Goal: Information Seeking & Learning: Learn about a topic

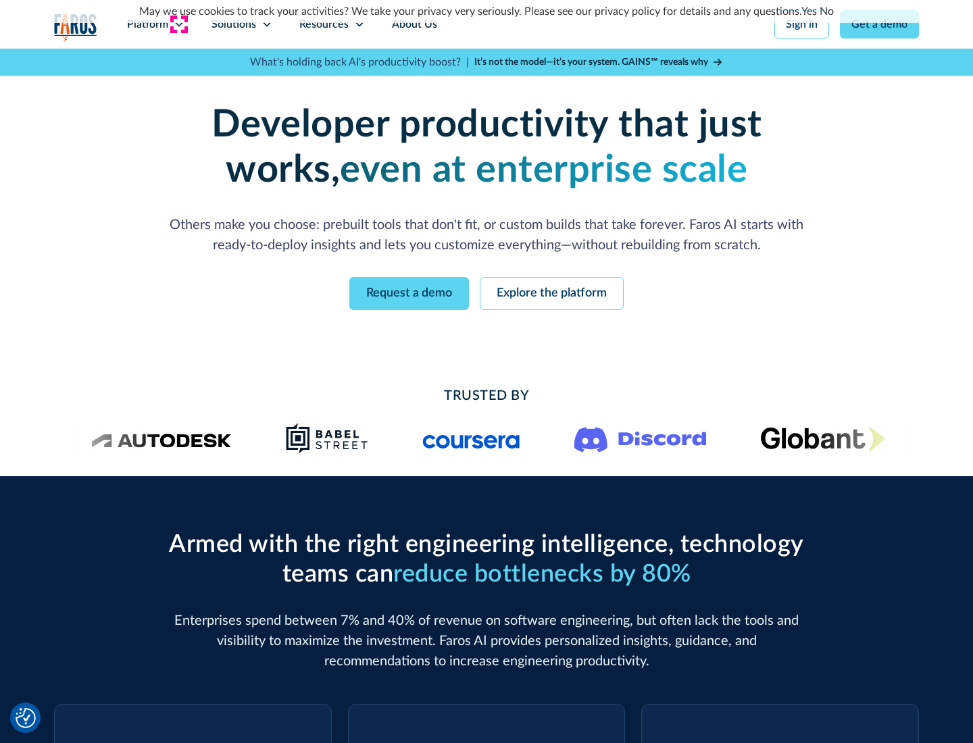
click at [178, 24] on icon at bounding box center [179, 24] width 11 height 11
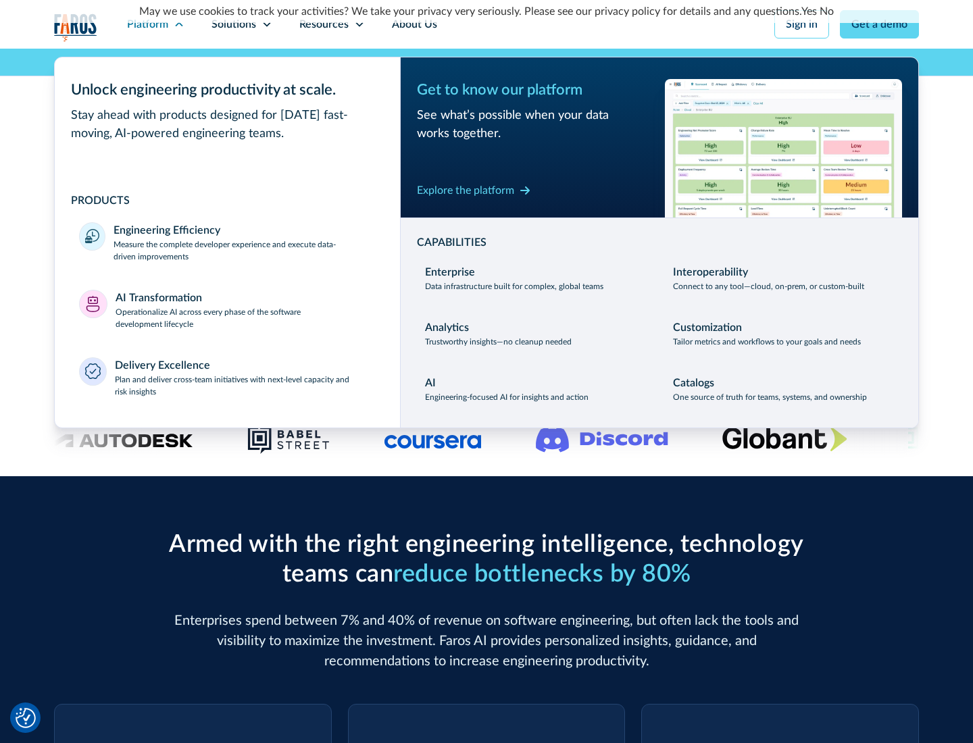
click at [245, 250] on p "Measure the complete developer experience and execute data-driven improvements" at bounding box center [245, 251] width 262 height 24
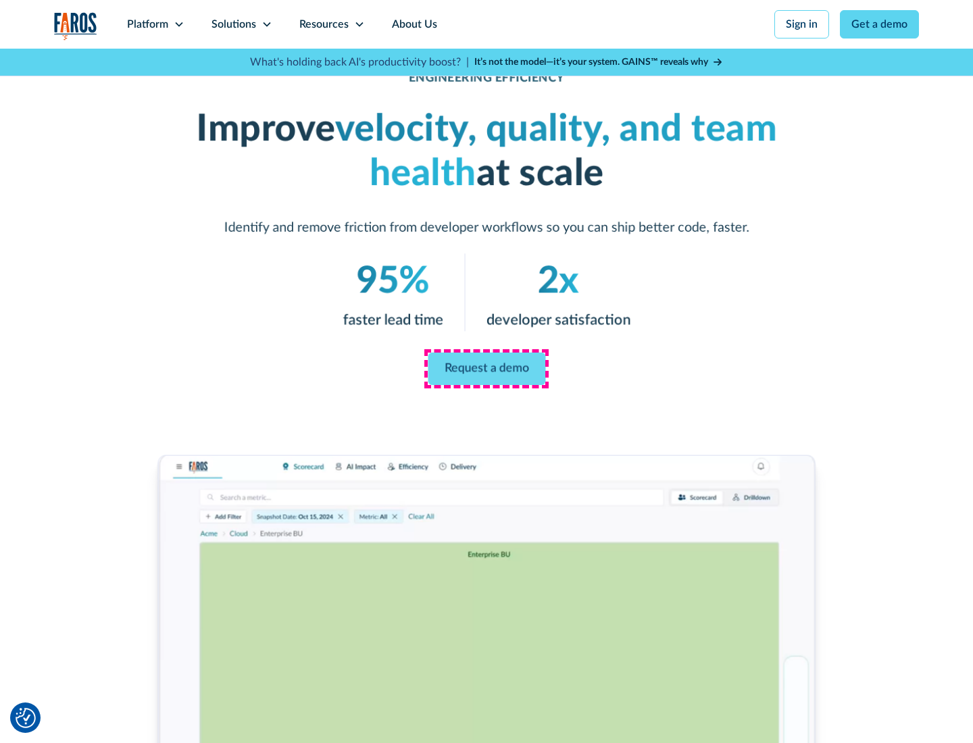
click at [487, 369] on link "Request a demo" at bounding box center [487, 369] width 118 height 32
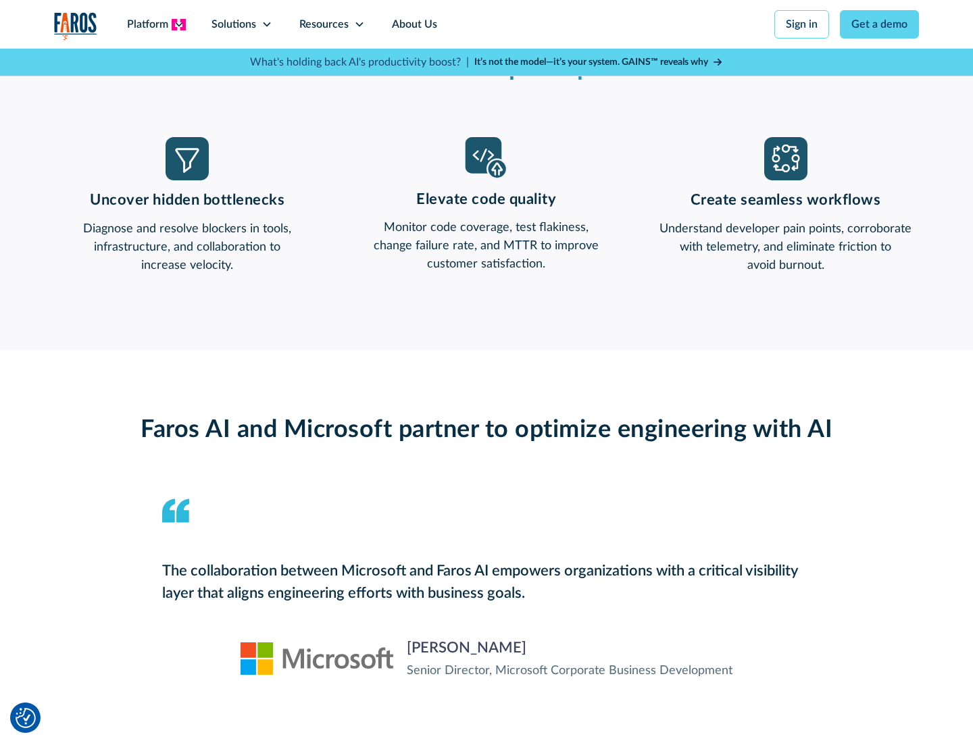
click at [178, 24] on icon at bounding box center [179, 24] width 11 height 11
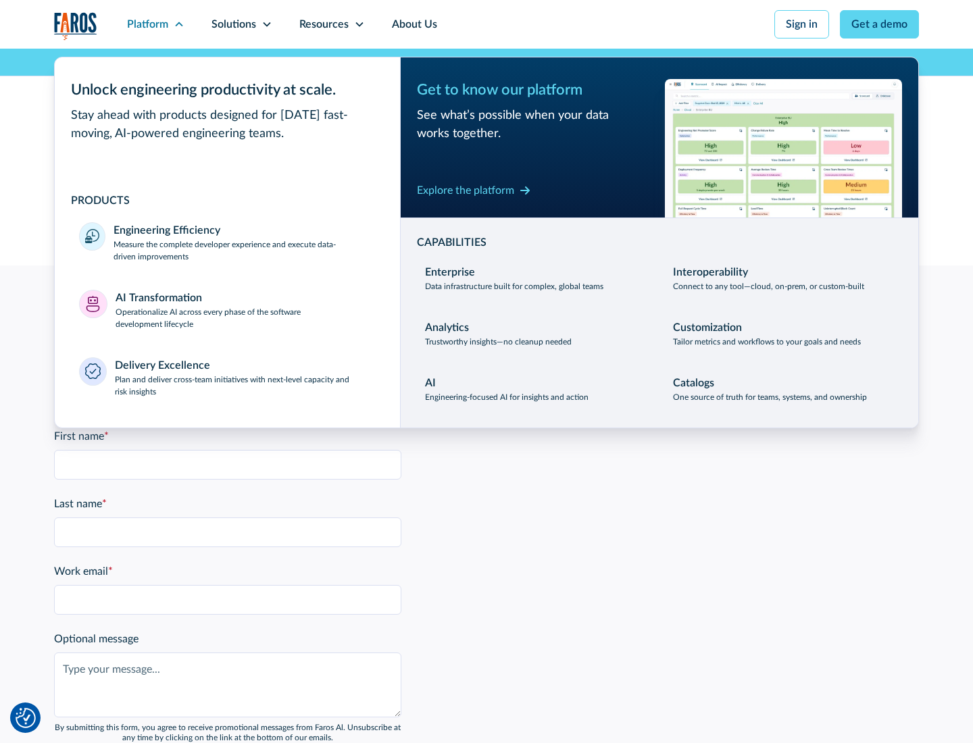
scroll to position [2964, 0]
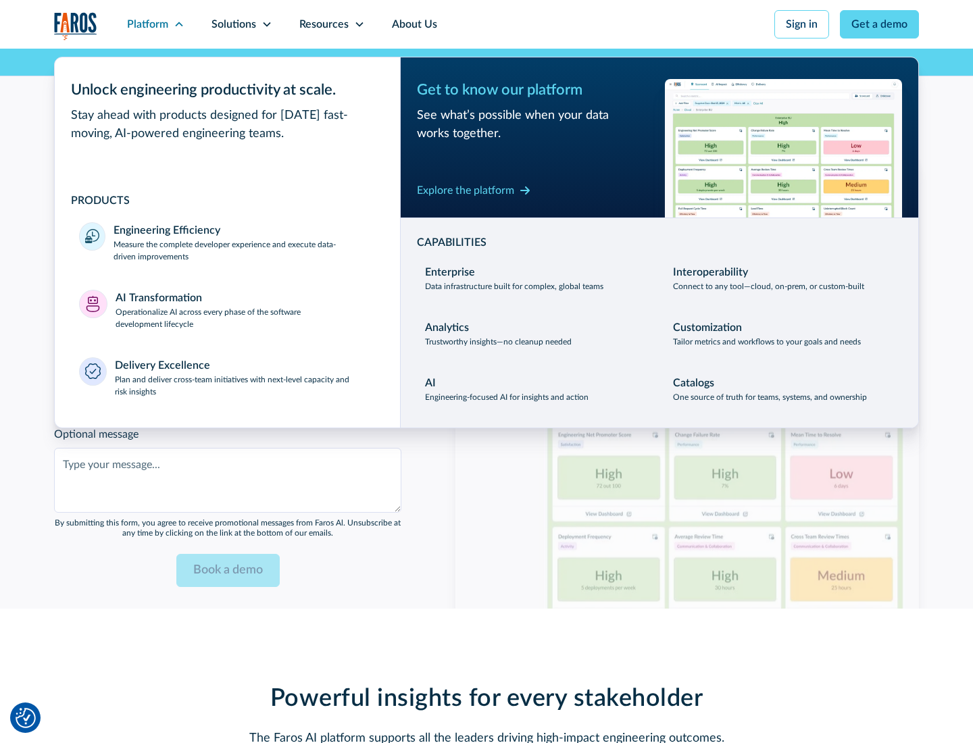
click at [245, 309] on p "Operationalize AI across every phase of the software development lifecycle" at bounding box center [246, 318] width 261 height 24
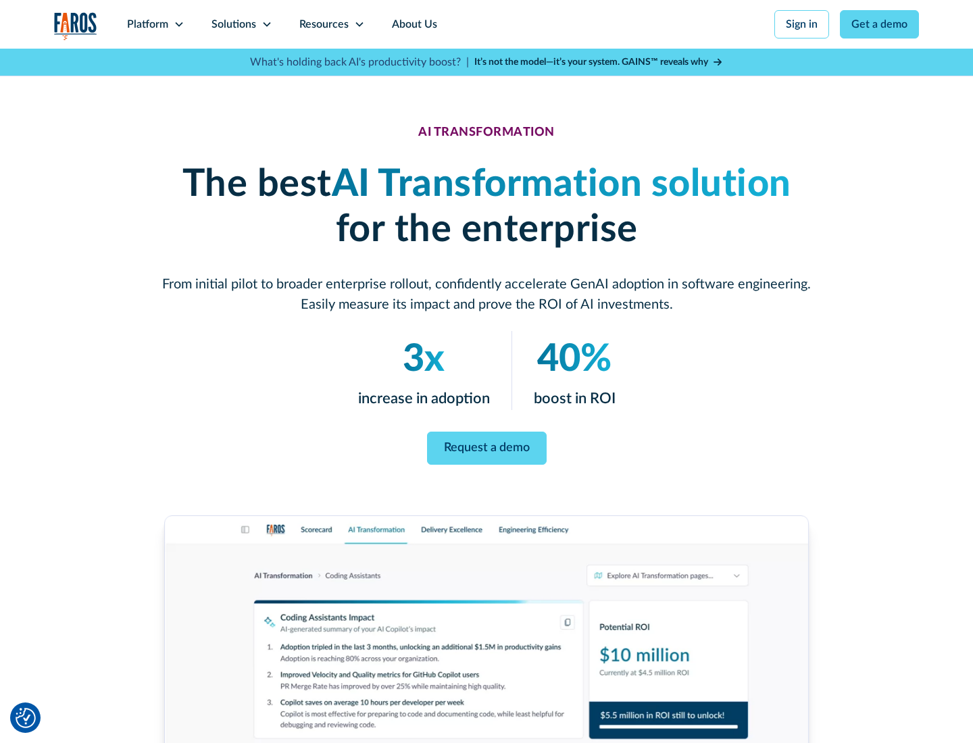
scroll to position [77, 0]
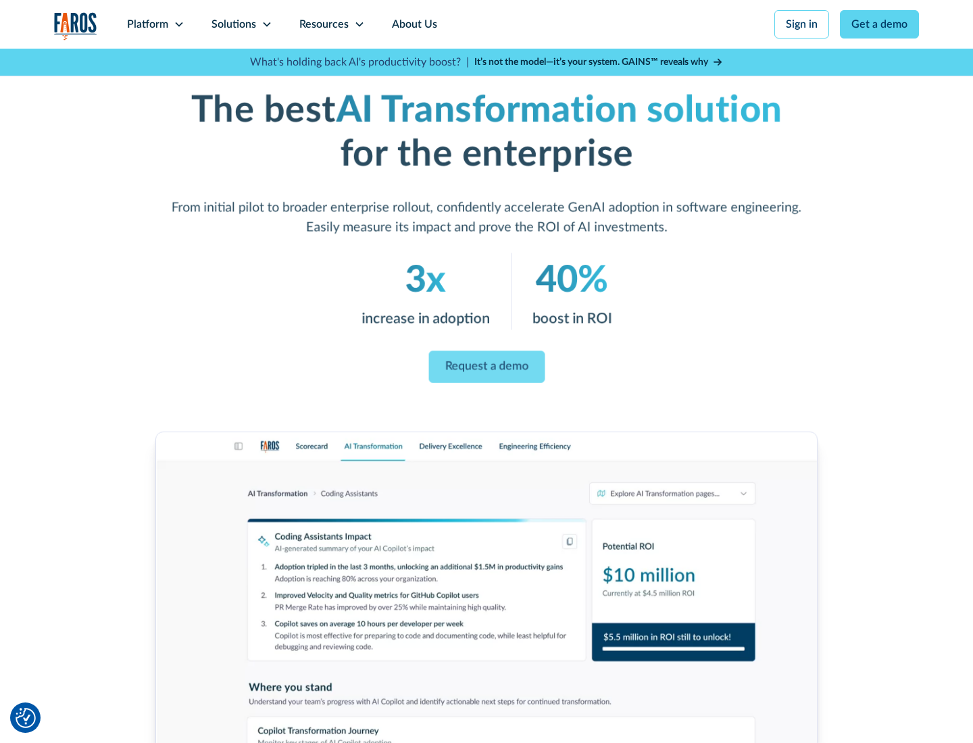
click at [487, 367] on link "Request a demo" at bounding box center [486, 367] width 116 height 32
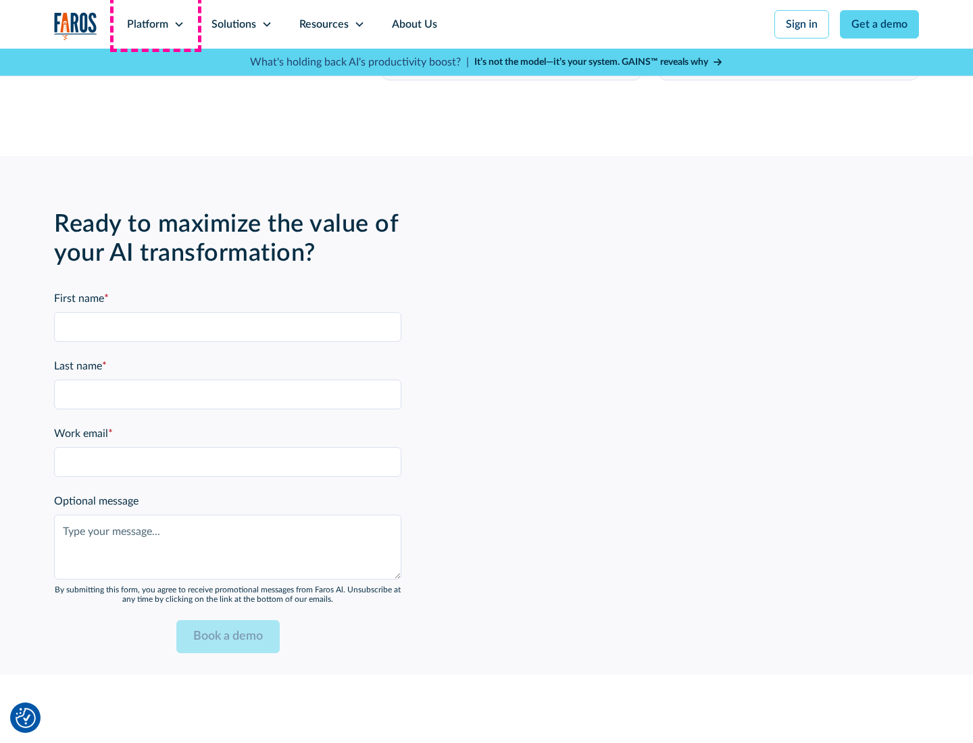
click at [155, 24] on div "Platform" at bounding box center [147, 24] width 41 height 16
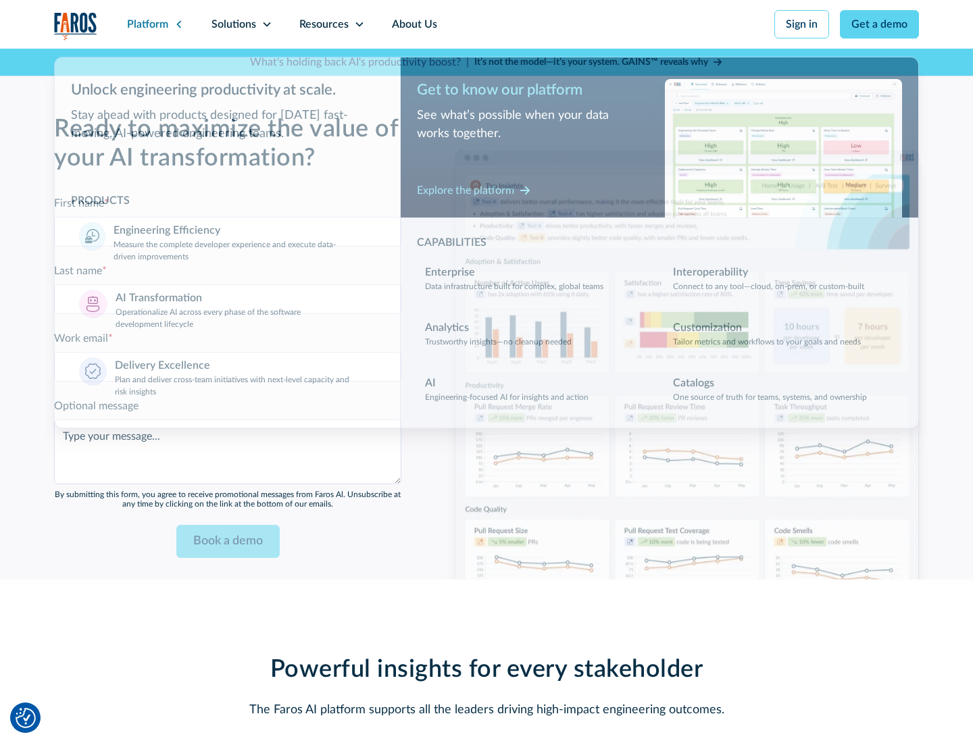
scroll to position [3290, 0]
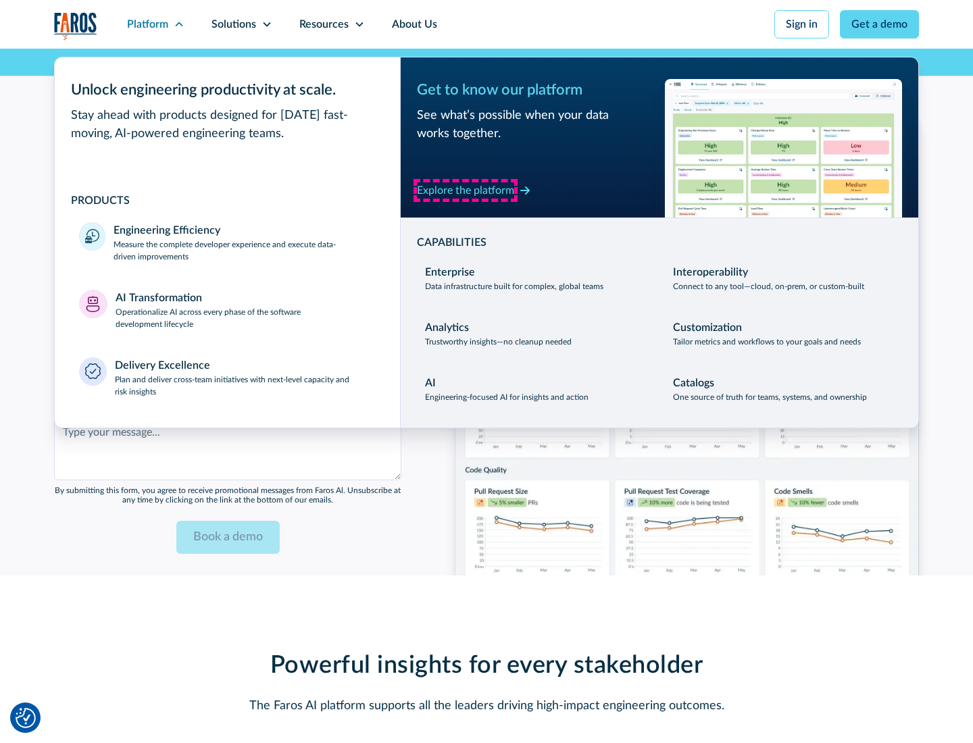
click at [466, 190] on div "Explore the platform" at bounding box center [465, 190] width 97 height 16
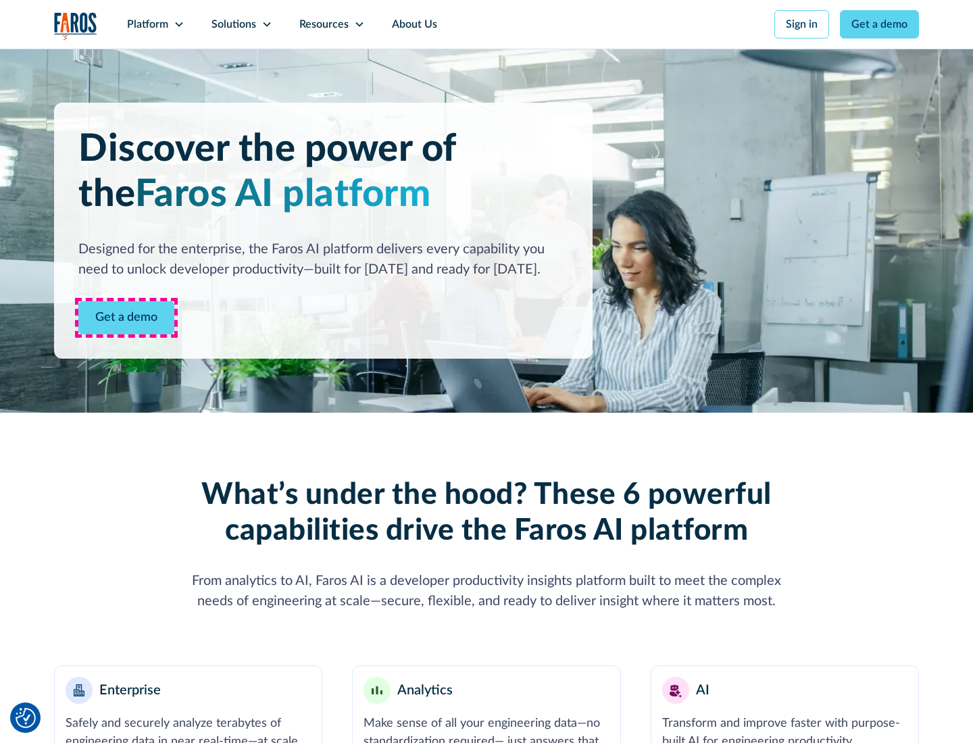
click at [126, 318] on link "Get a demo" at bounding box center [126, 317] width 96 height 33
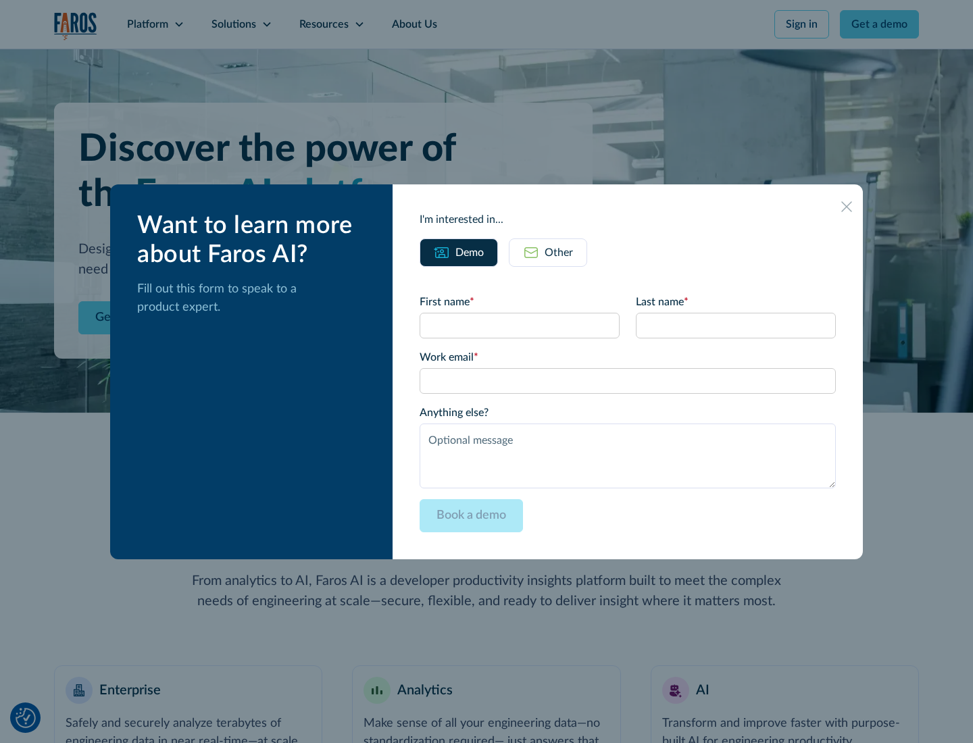
click at [559, 252] on div "Other" at bounding box center [559, 253] width 28 height 16
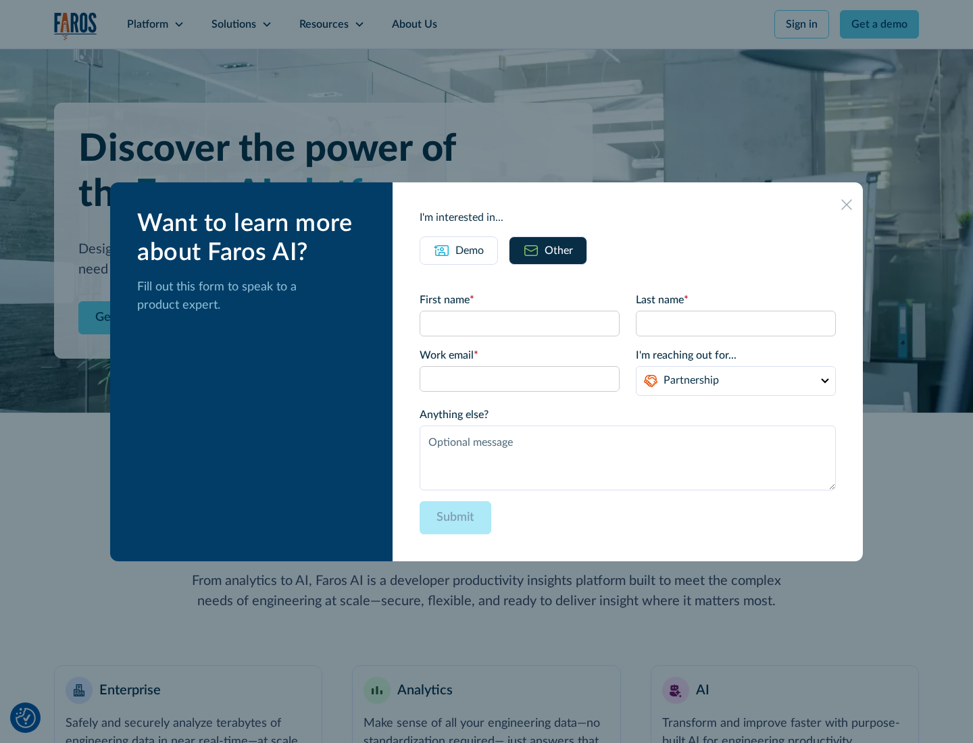
click at [470, 250] on div "Demo" at bounding box center [469, 251] width 28 height 16
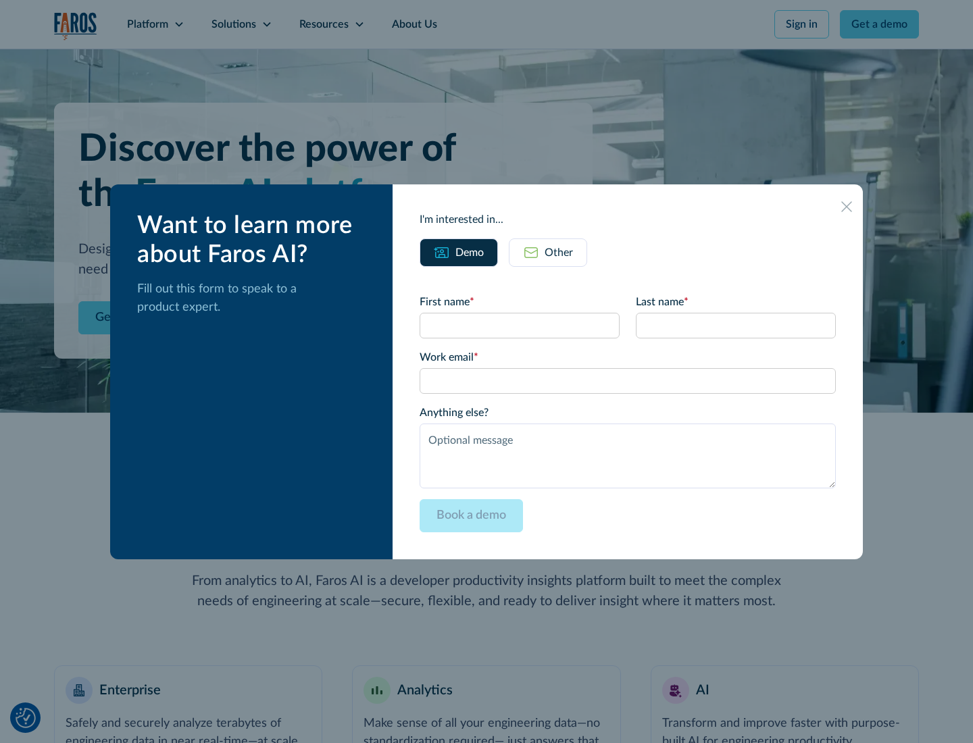
click at [847, 206] on icon at bounding box center [846, 206] width 11 height 11
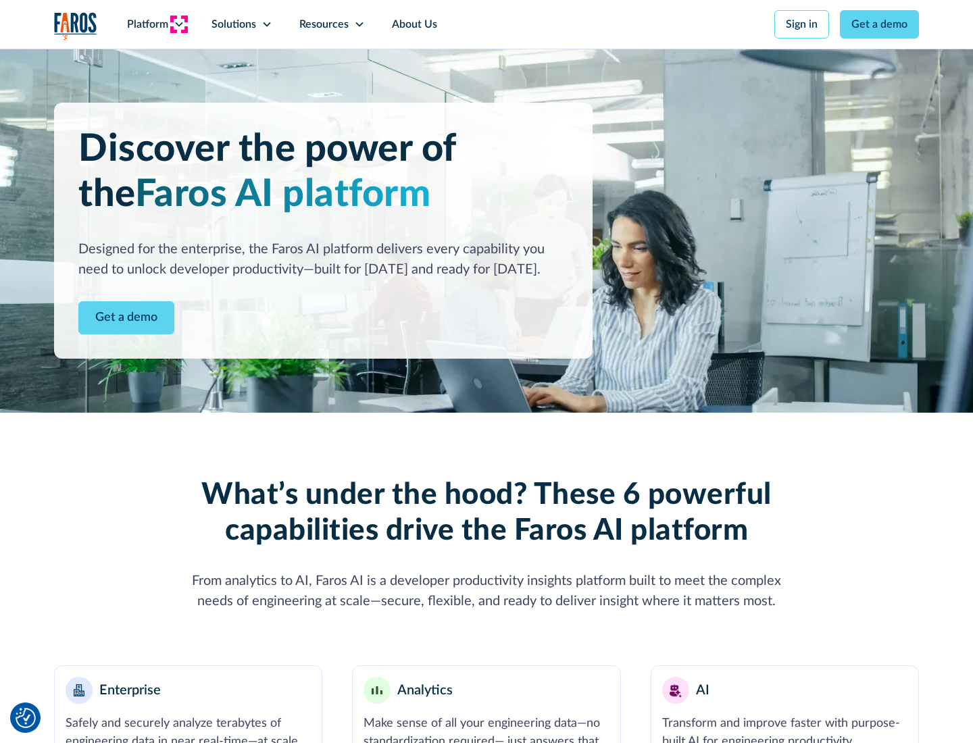
click at [178, 24] on icon at bounding box center [179, 24] width 11 height 11
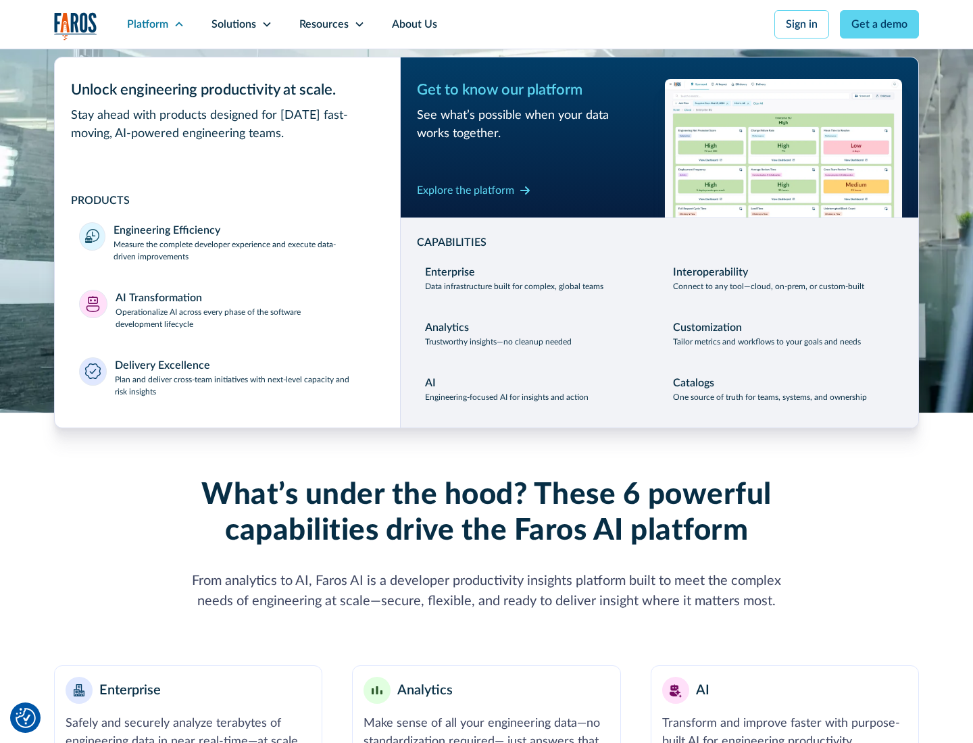
click at [245, 385] on p "Plan and deliver cross-team initiatives with next-level capacity and risk insig…" at bounding box center [246, 386] width 262 height 24
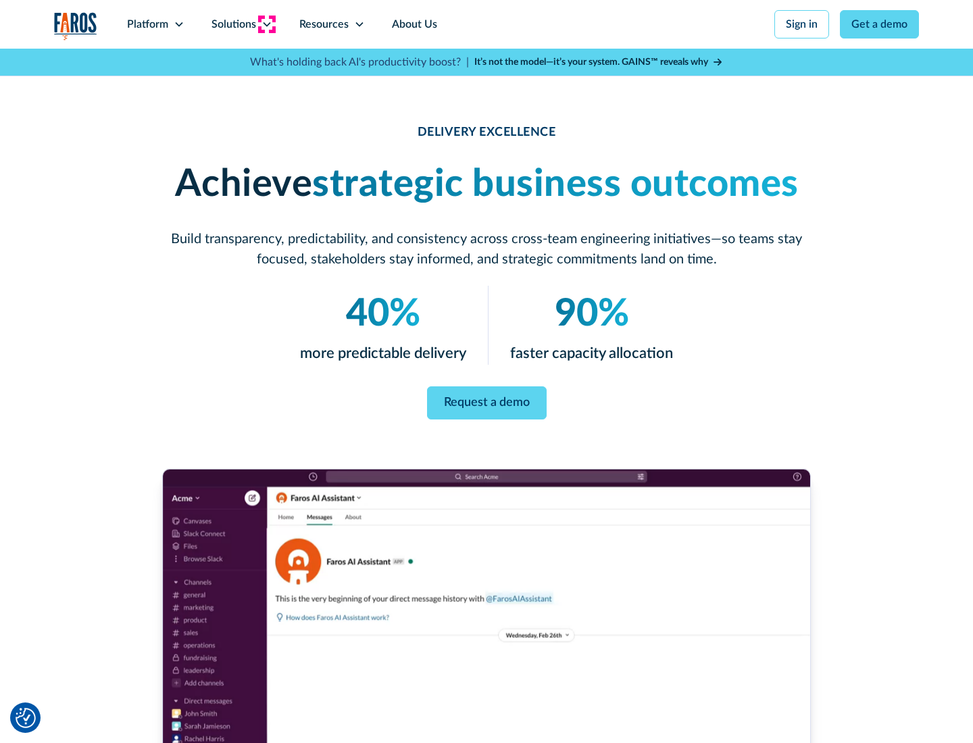
click at [266, 24] on icon at bounding box center [267, 24] width 11 height 11
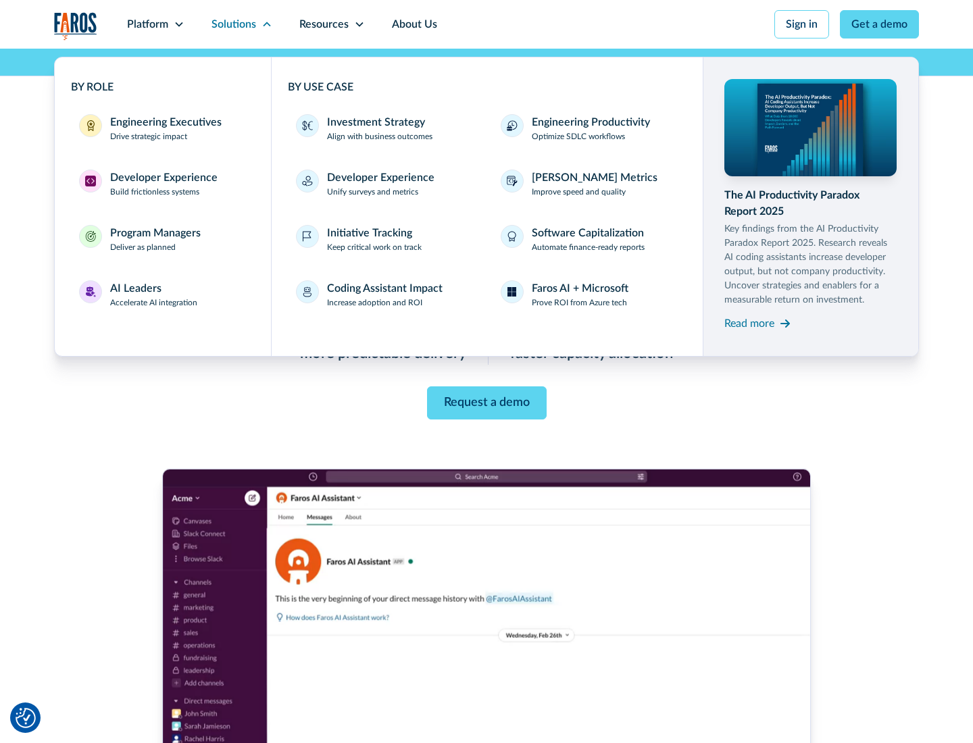
click at [162, 128] on div "Engineering Executives" at bounding box center [165, 122] width 111 height 16
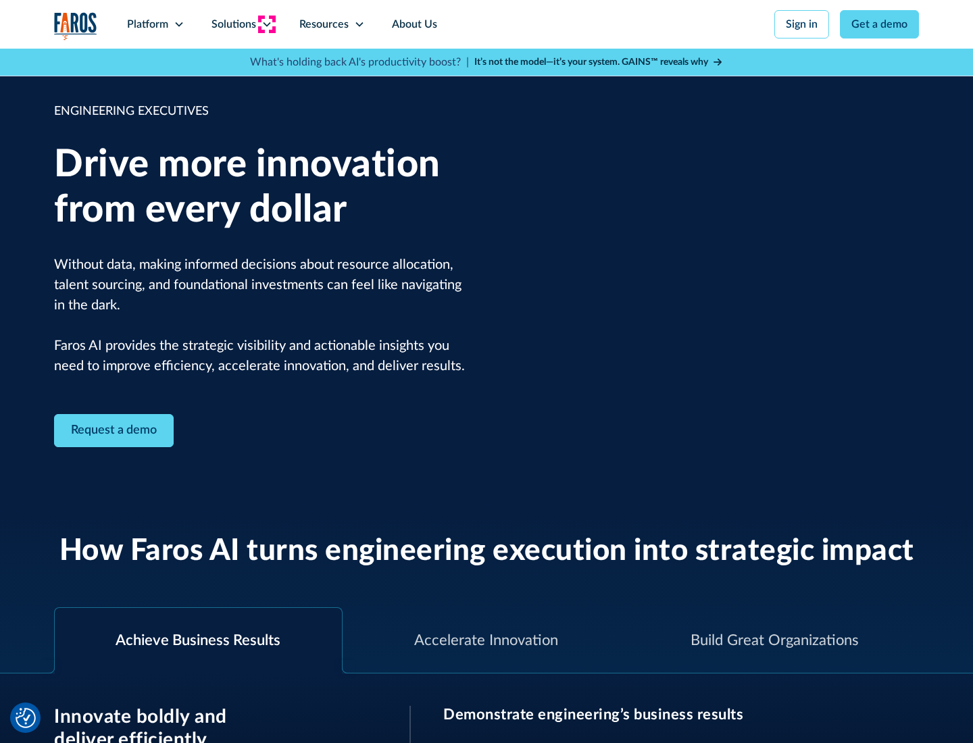
click at [266, 24] on icon at bounding box center [267, 24] width 11 height 11
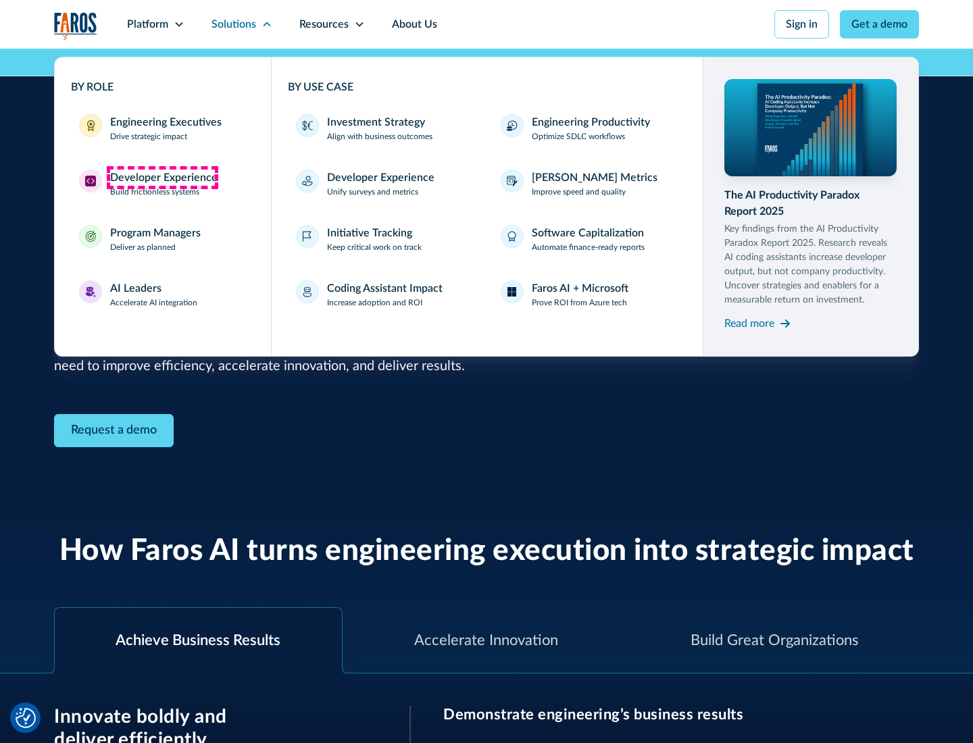
click at [162, 178] on div "Developer Experience" at bounding box center [163, 178] width 107 height 16
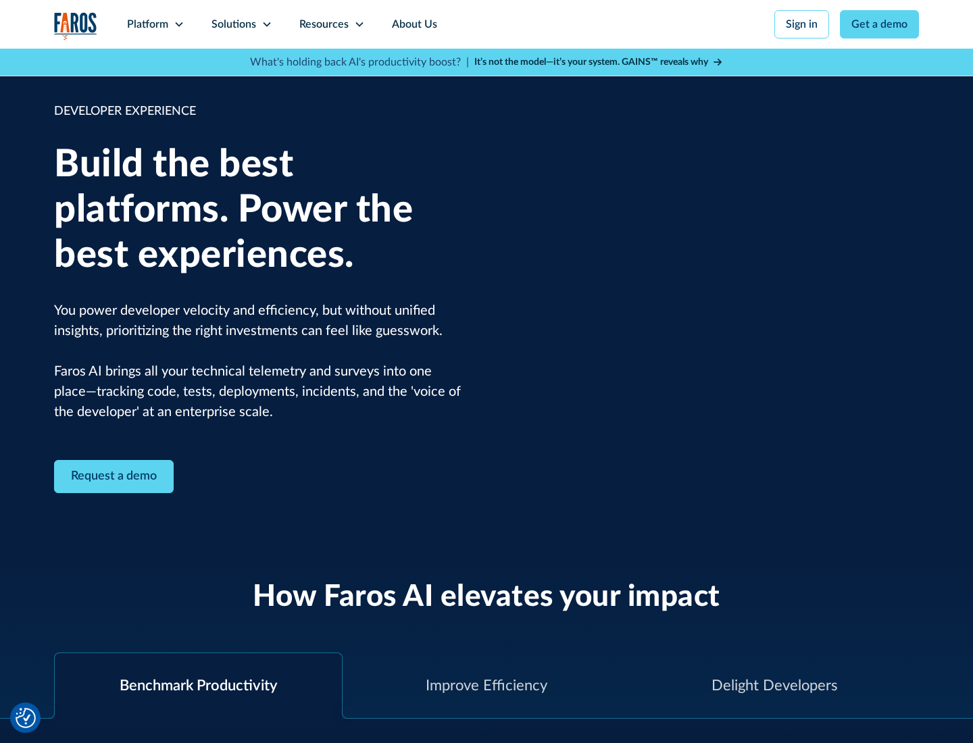
click at [241, 24] on div "Solutions" at bounding box center [234, 24] width 45 height 16
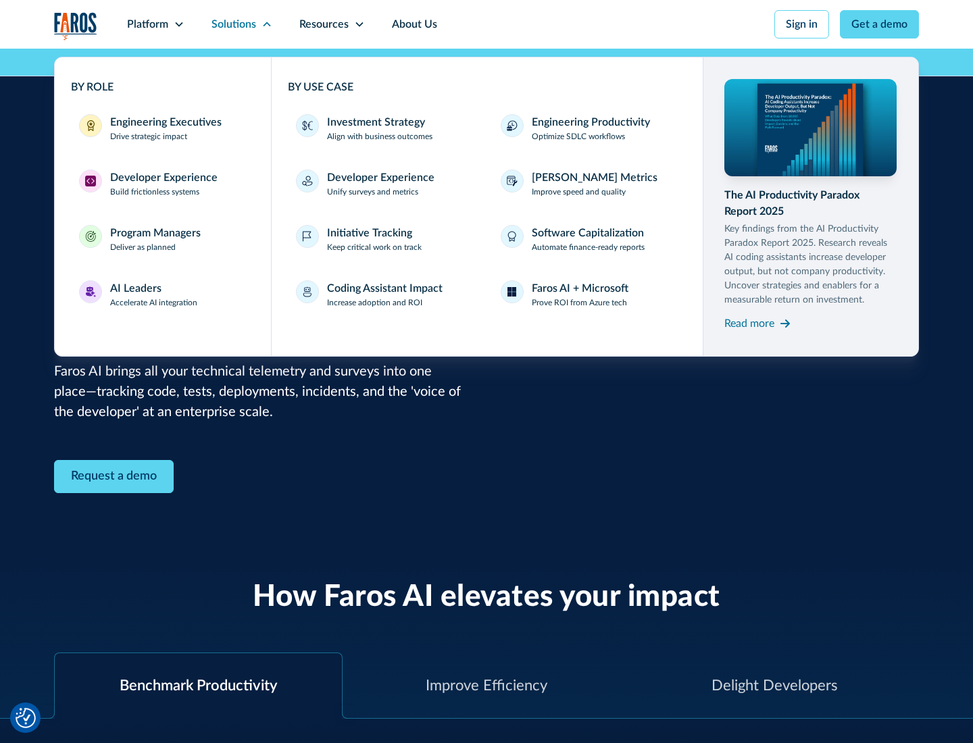
click at [155, 239] on div "Program Managers" at bounding box center [155, 233] width 91 height 16
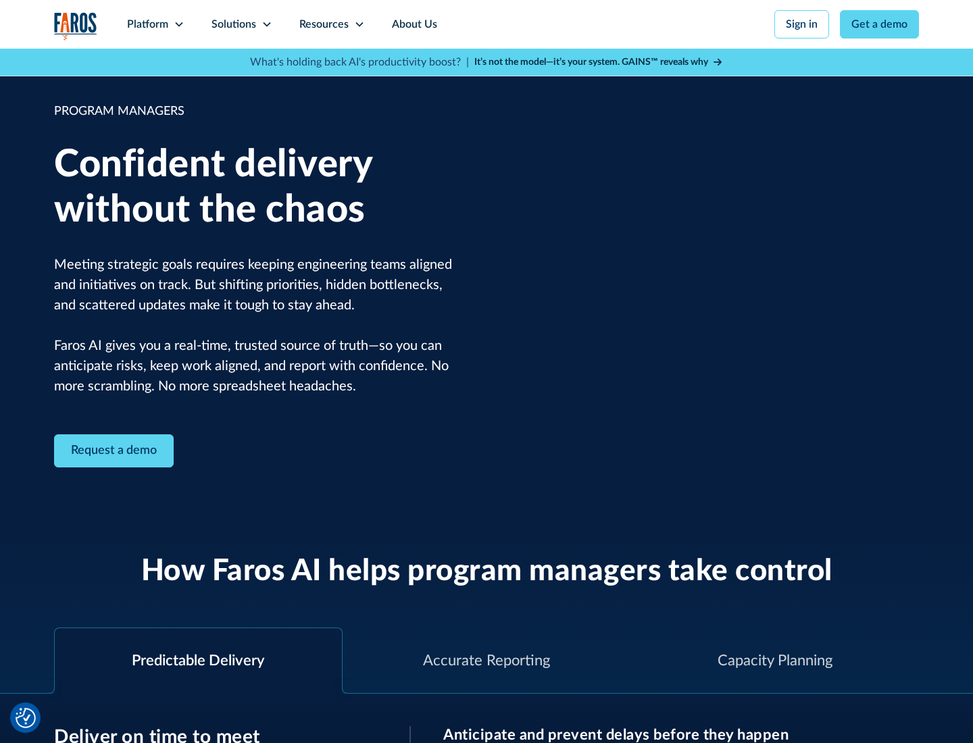
click at [266, 24] on icon at bounding box center [267, 24] width 11 height 11
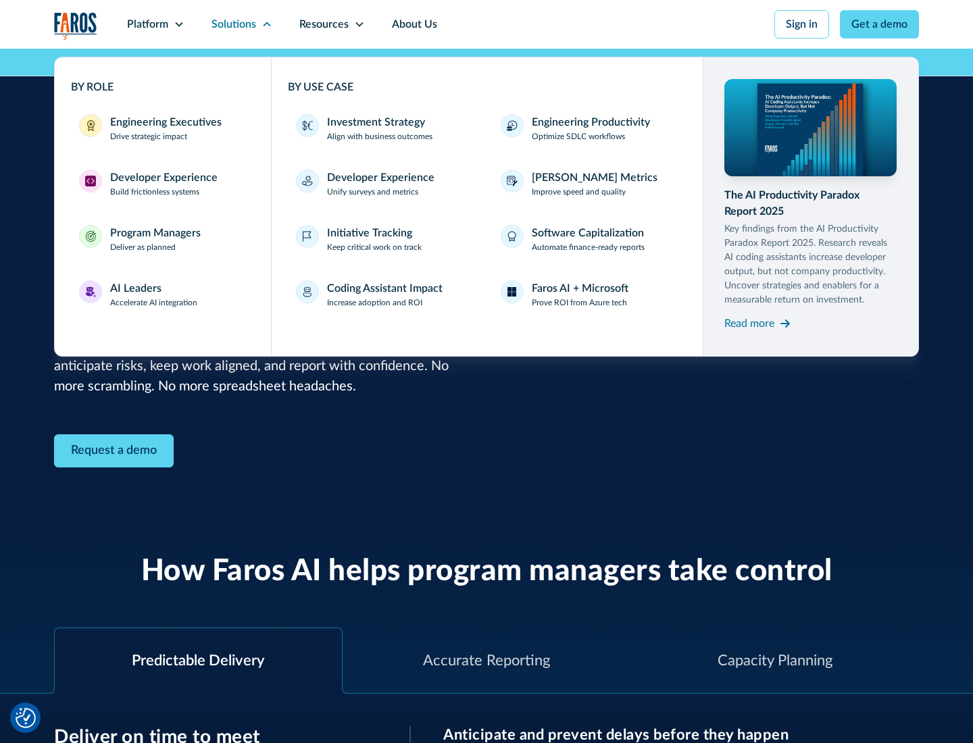
click at [154, 295] on div "AI Leaders" at bounding box center [135, 288] width 51 height 16
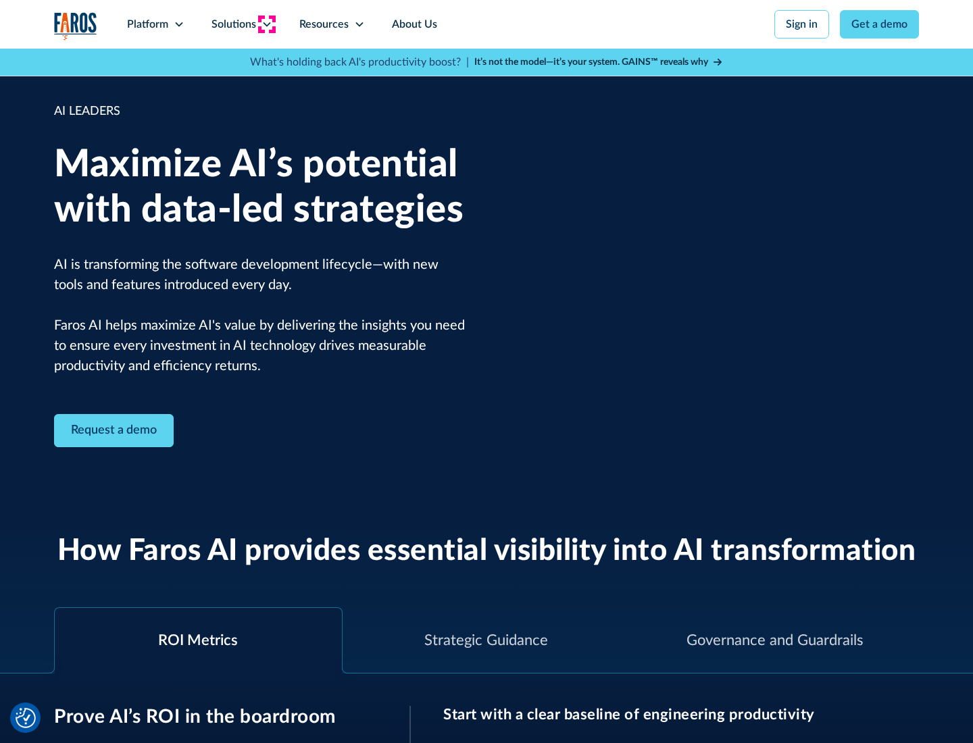
click at [266, 24] on icon at bounding box center [267, 24] width 11 height 11
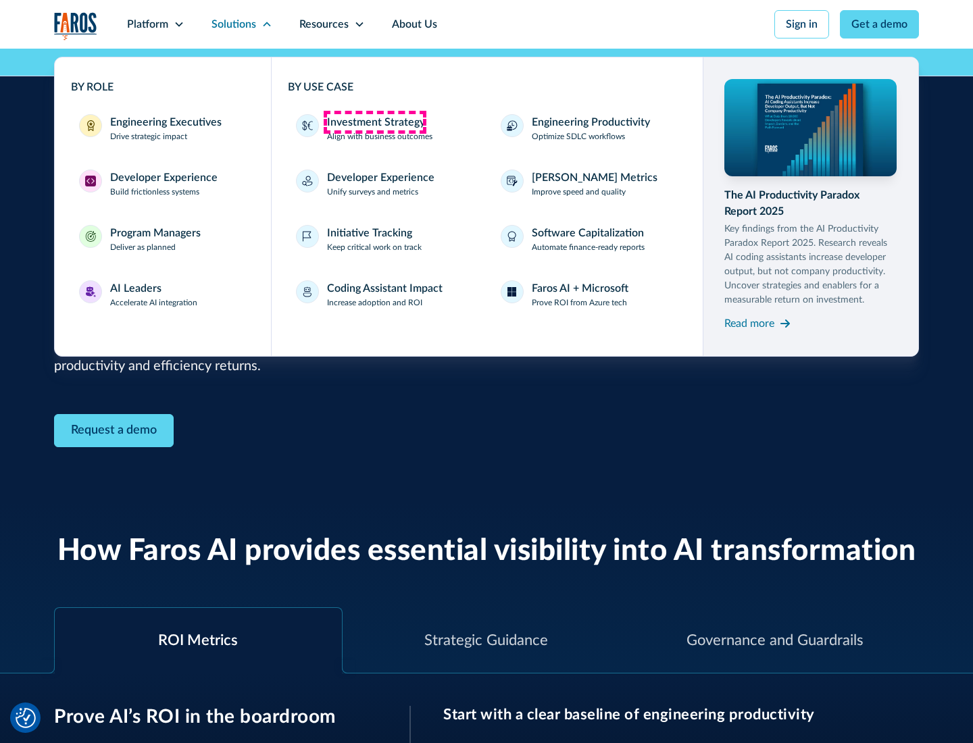
click at [374, 122] on div "Investment Strategy" at bounding box center [376, 122] width 98 height 16
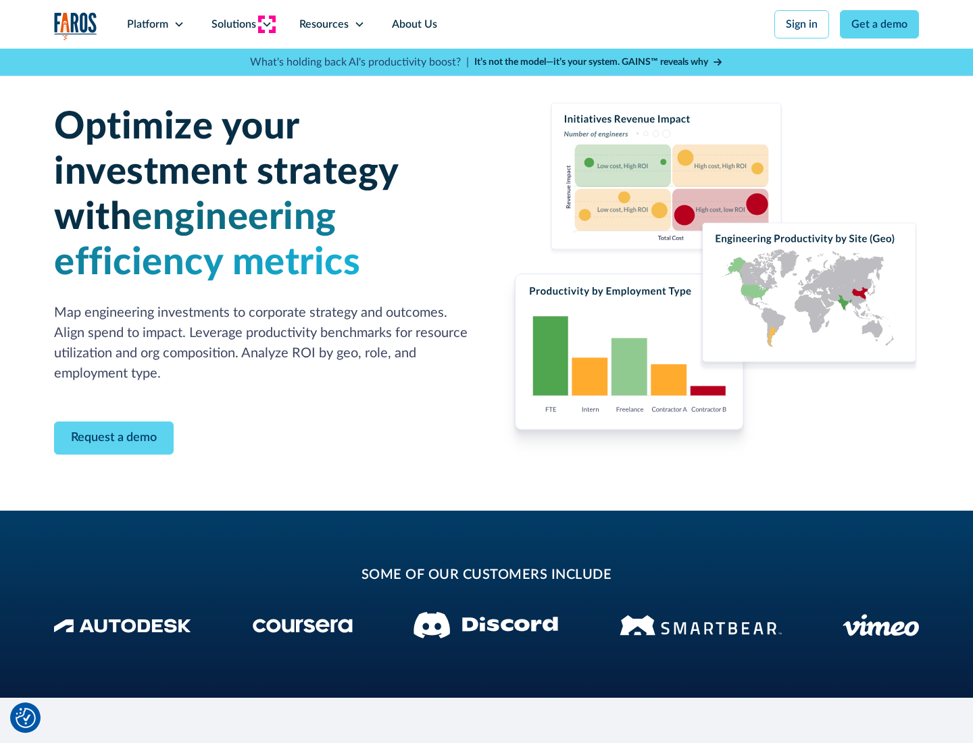
click at [266, 24] on icon at bounding box center [267, 24] width 11 height 11
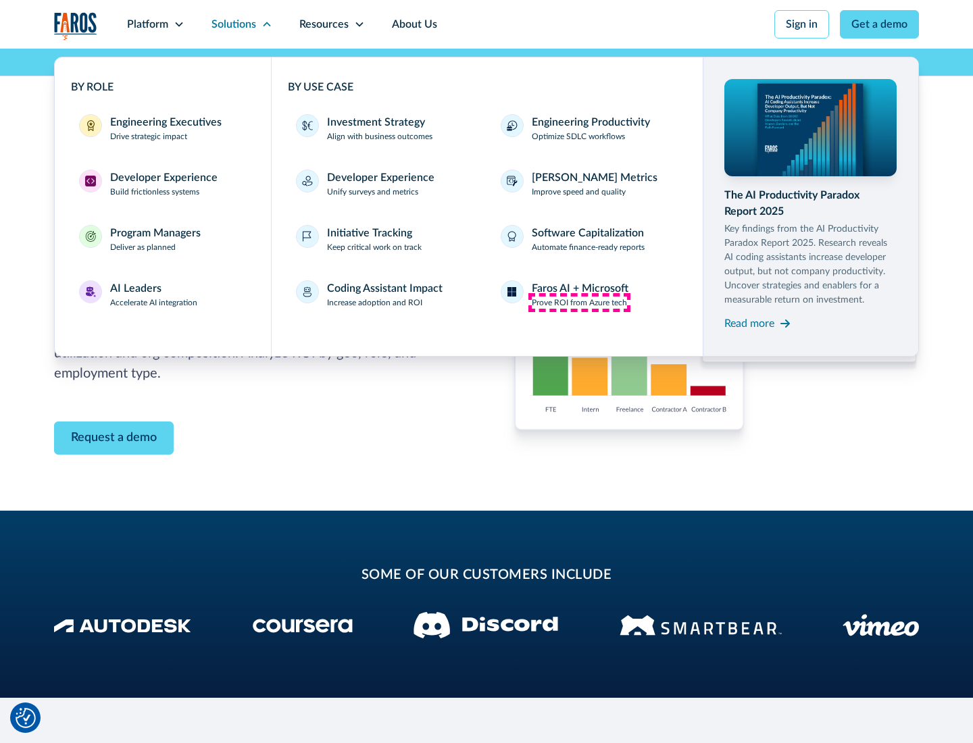
click at [579, 303] on p "Prove ROI from Azure tech" at bounding box center [579, 303] width 95 height 12
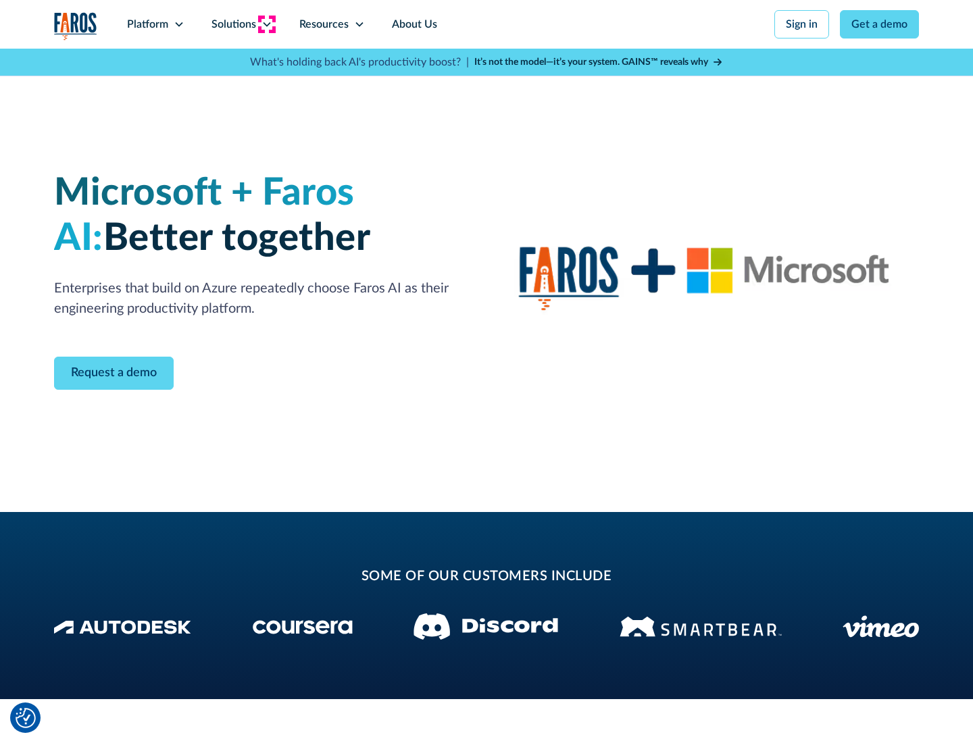
click at [266, 24] on icon at bounding box center [267, 24] width 11 height 11
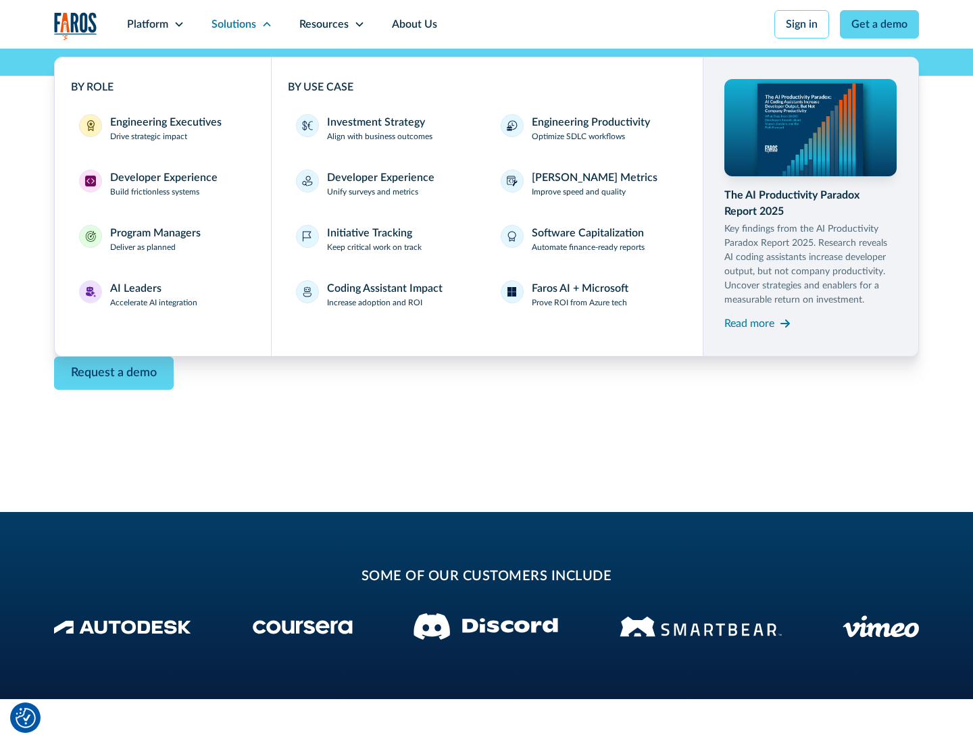
click at [749, 323] on div "Read more" at bounding box center [749, 324] width 50 height 16
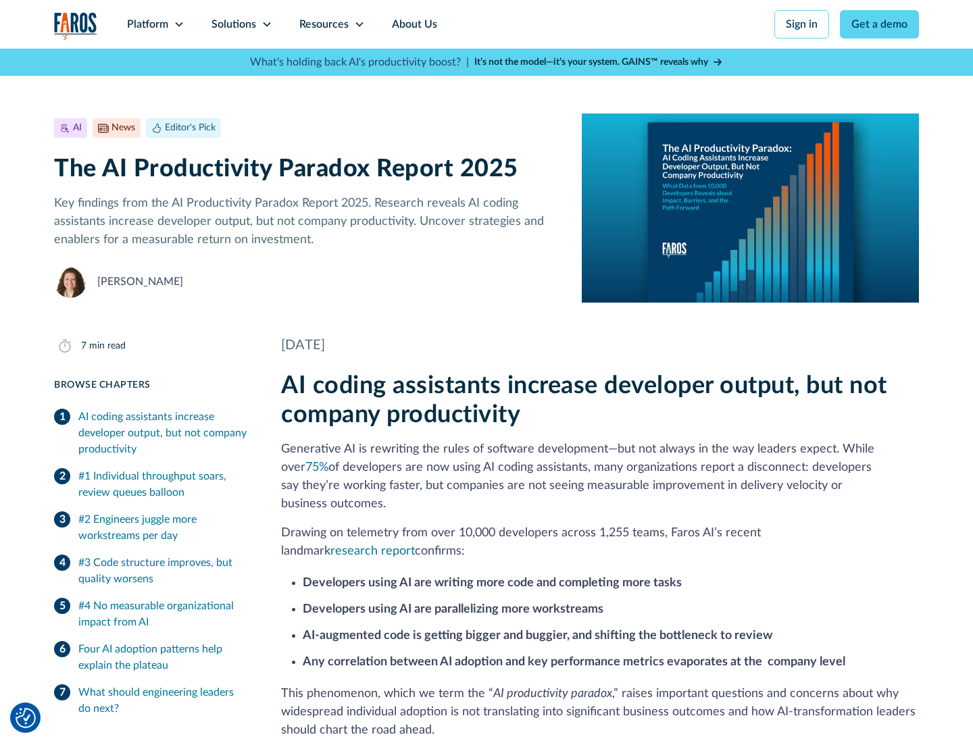
click at [358, 24] on icon at bounding box center [359, 24] width 11 height 11
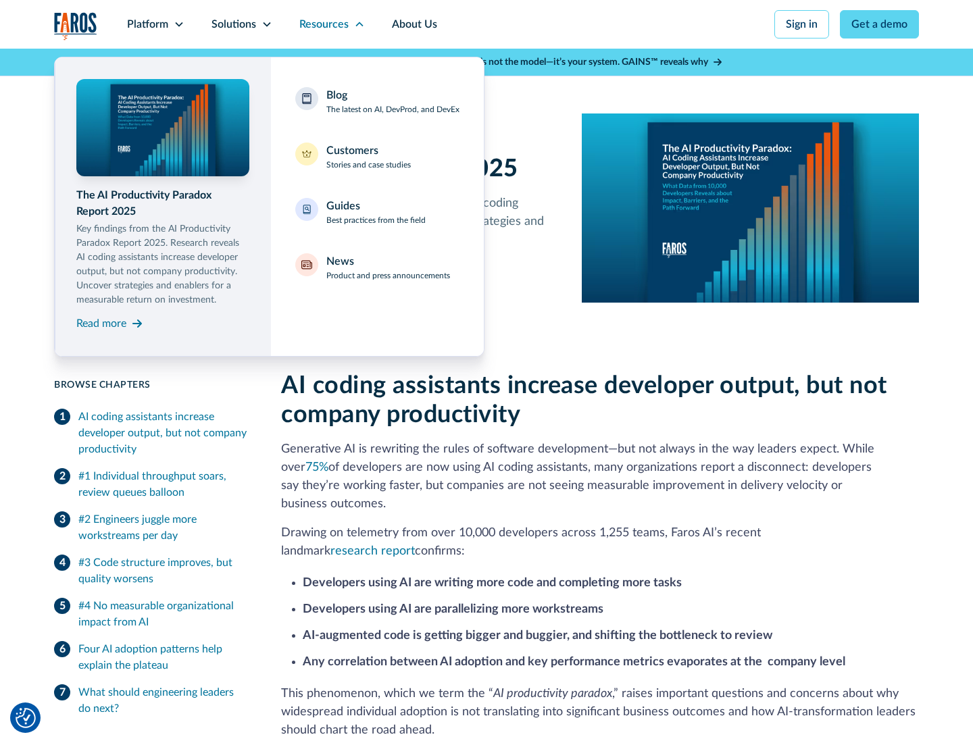
click at [393, 101] on div "Blog The latest on AI, DevProd, and DevEx" at bounding box center [392, 101] width 133 height 28
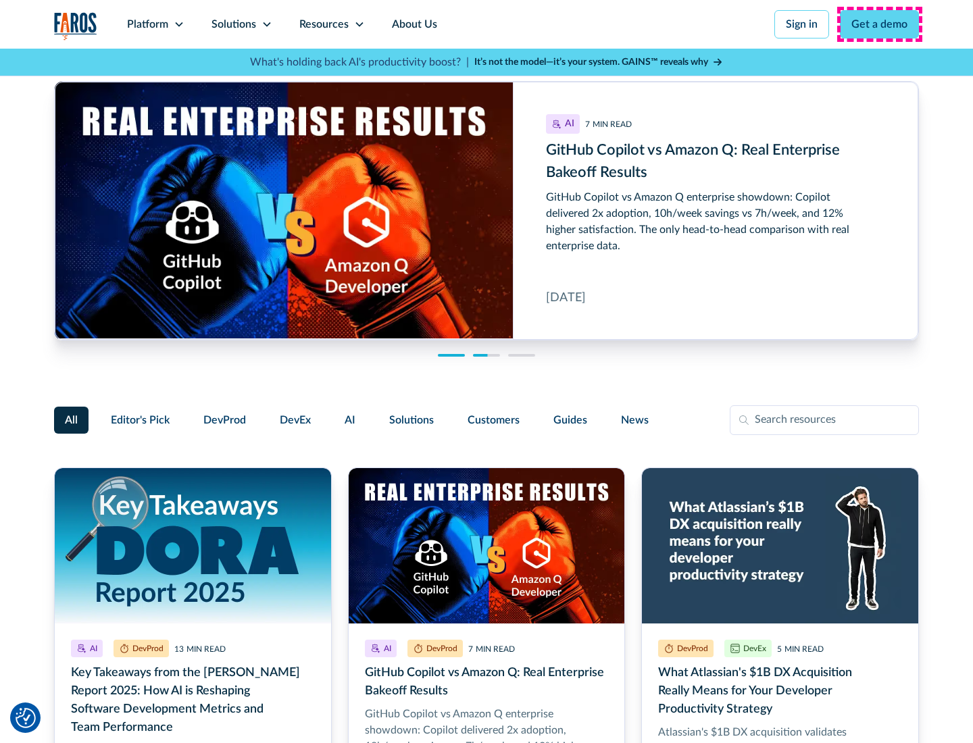
click at [880, 24] on link "Get a demo" at bounding box center [879, 24] width 79 height 28
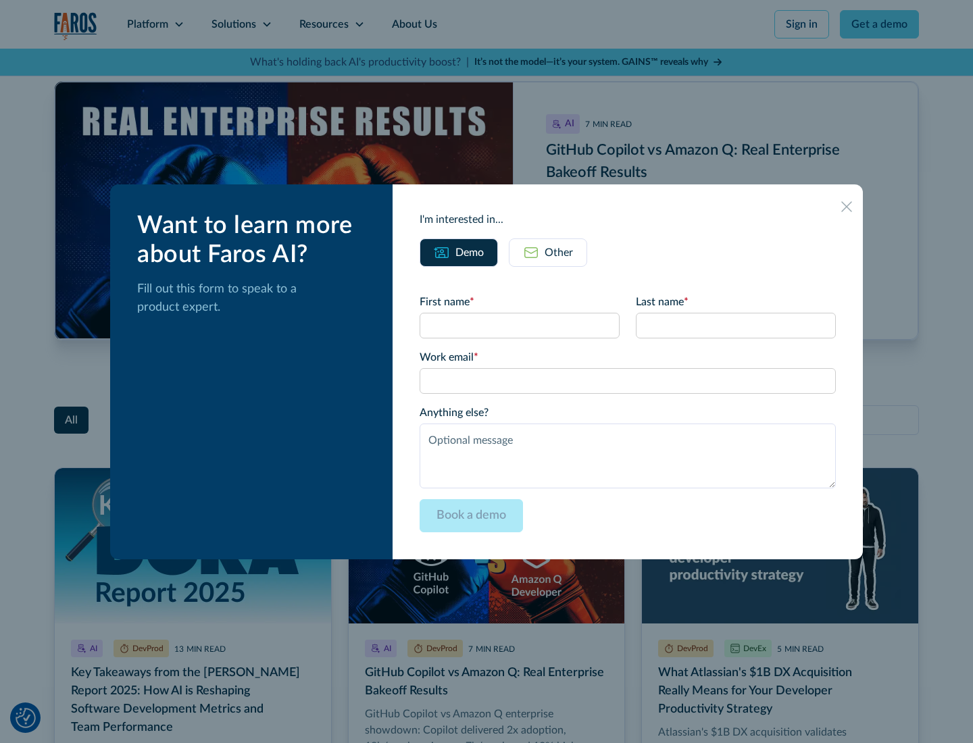
click at [548, 252] on div "Other" at bounding box center [559, 253] width 28 height 16
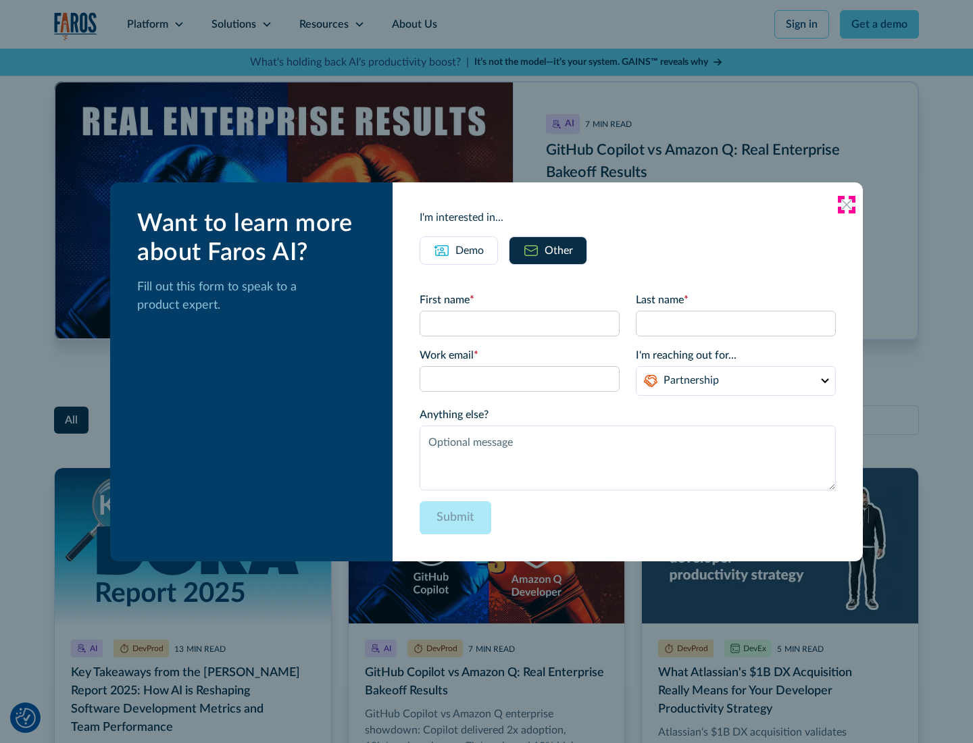
click at [847, 204] on icon at bounding box center [846, 204] width 11 height 11
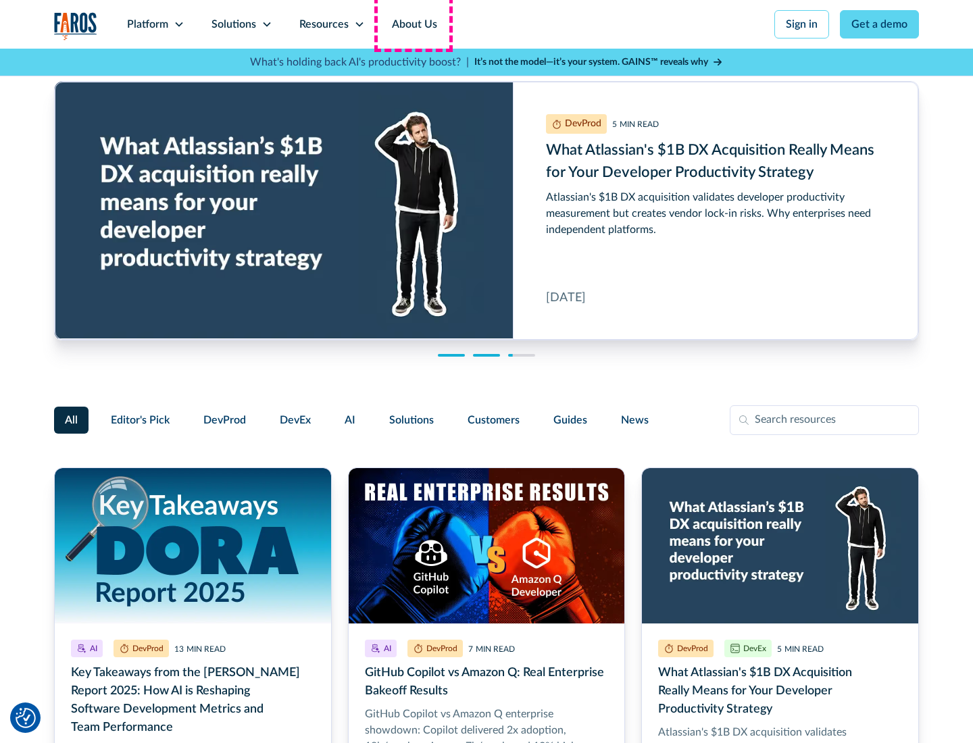
click at [413, 24] on link "About Us" at bounding box center [414, 24] width 72 height 49
